Goal: Information Seeking & Learning: Learn about a topic

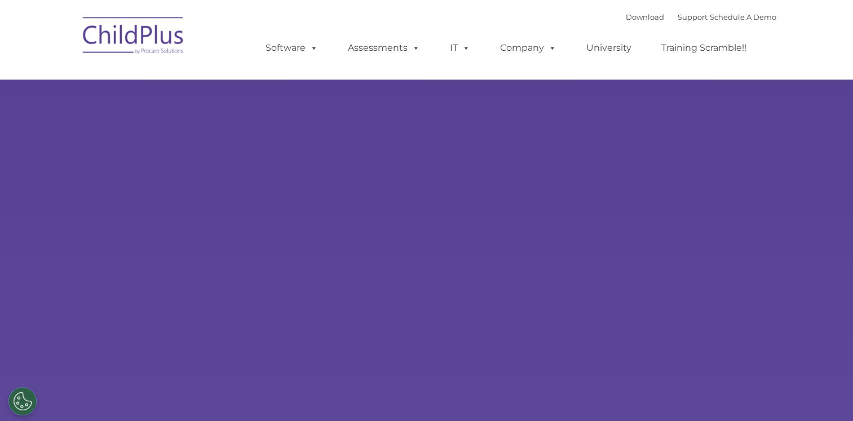
type input ""
click at [125, 157] on rs-slides "Learn More Request a Demo The Future of ChildPlus is Here! Boost your productiv…" at bounding box center [426, 220] width 853 height 440
select select "MEDIUM"
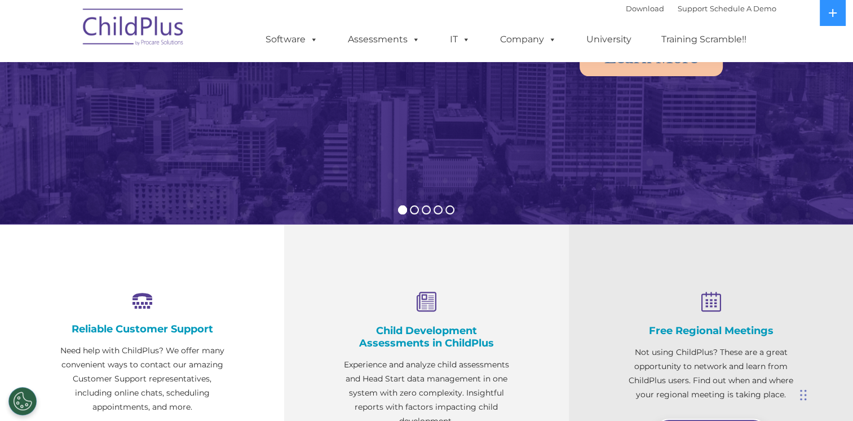
scroll to position [228, 0]
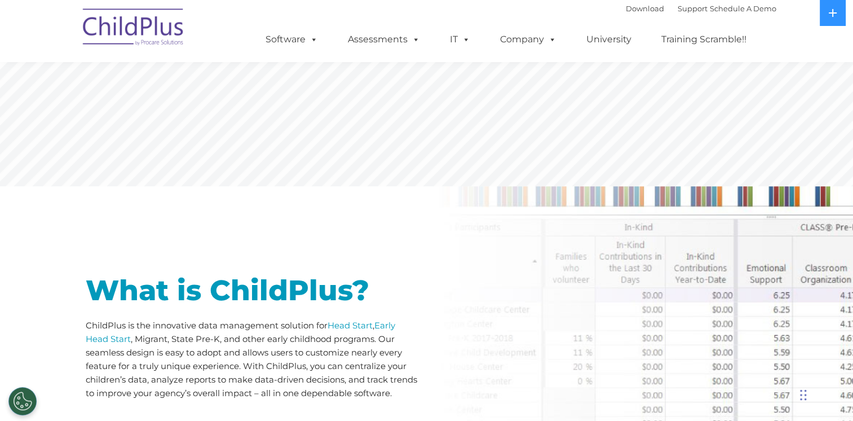
scroll to position [324, 0]
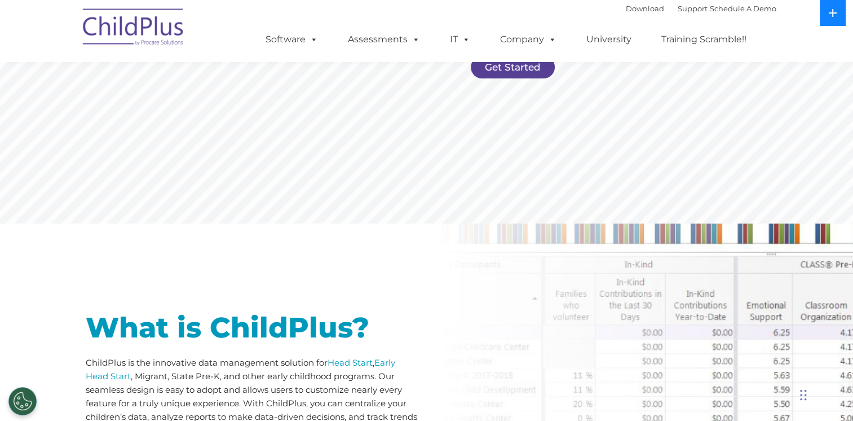
click at [832, 14] on icon at bounding box center [832, 12] width 9 height 9
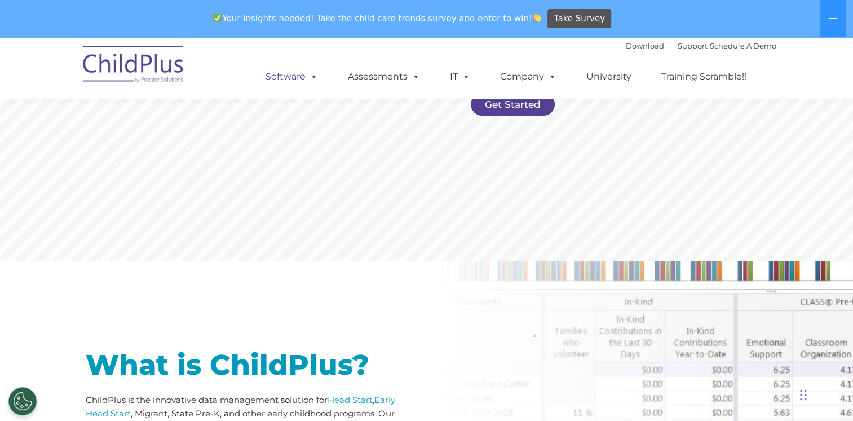
click at [293, 73] on link "Software" at bounding box center [291, 76] width 75 height 23
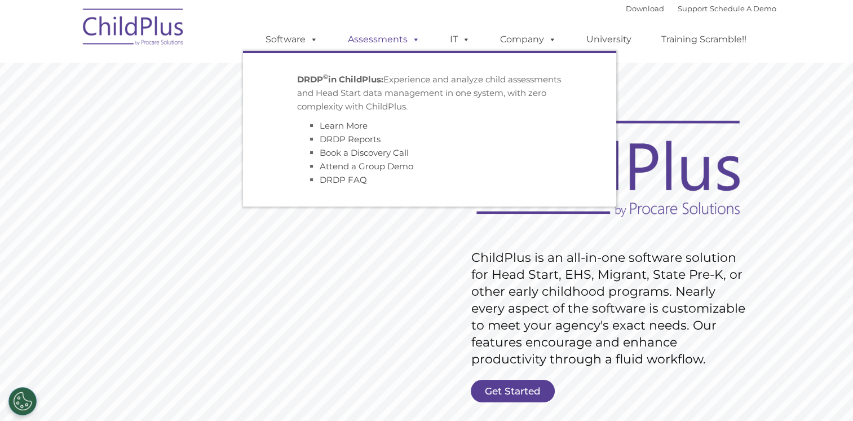
click at [374, 46] on link "Assessments" at bounding box center [384, 39] width 95 height 23
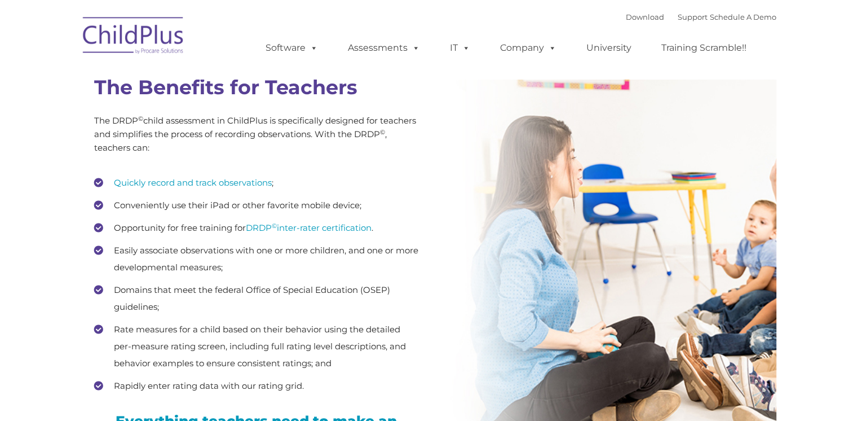
scroll to position [1563, 0]
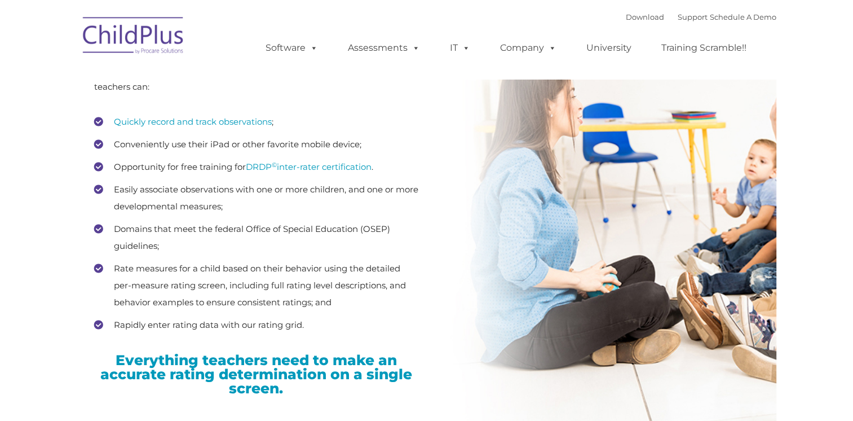
type input ""
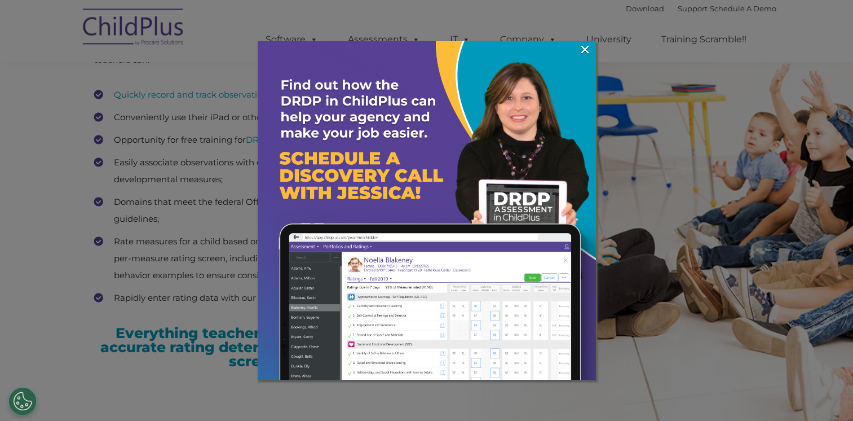
scroll to position [1536, 0]
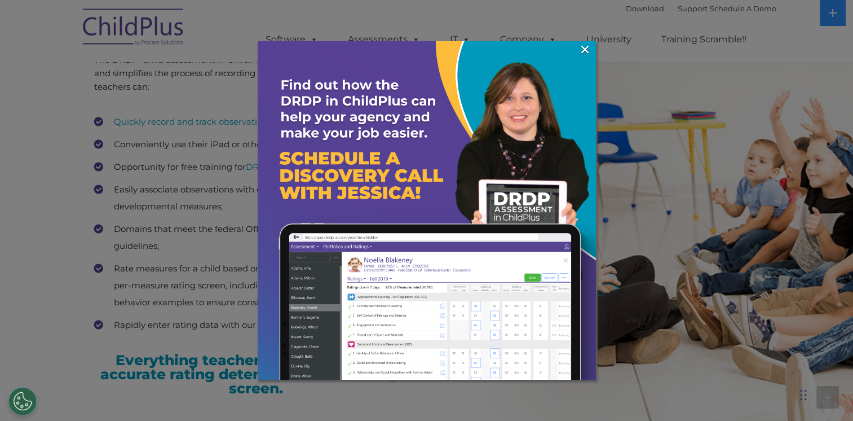
click at [592, 49] on img at bounding box center [427, 210] width 338 height 338
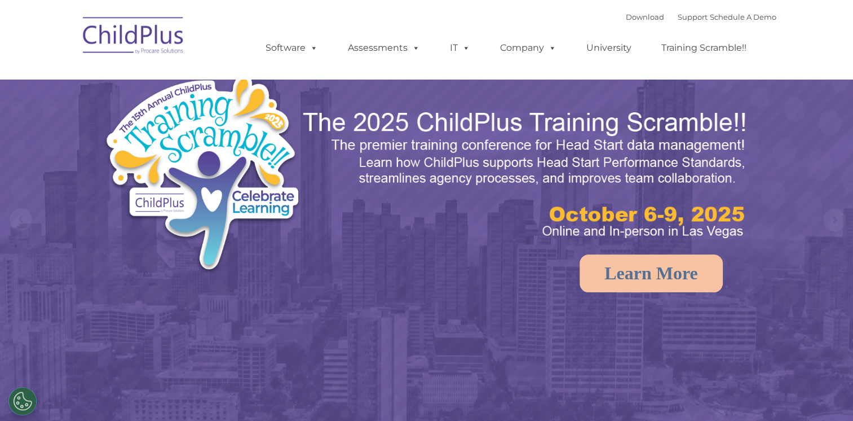
select select "MEDIUM"
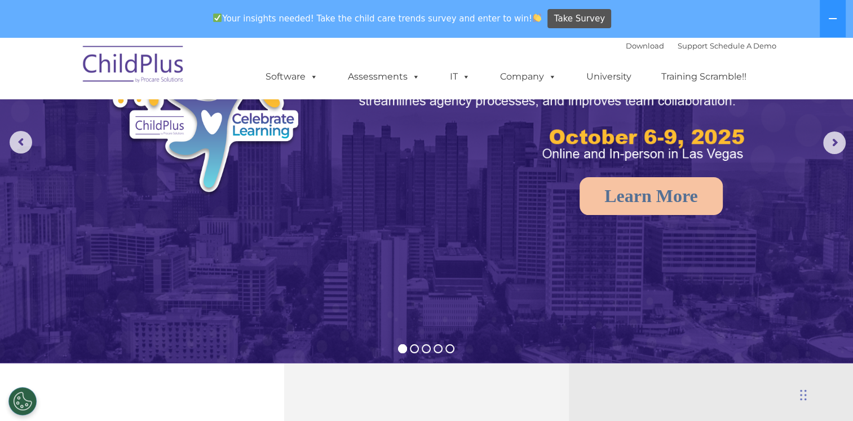
scroll to position [117, 0]
